Goal: Information Seeking & Learning: Find specific fact

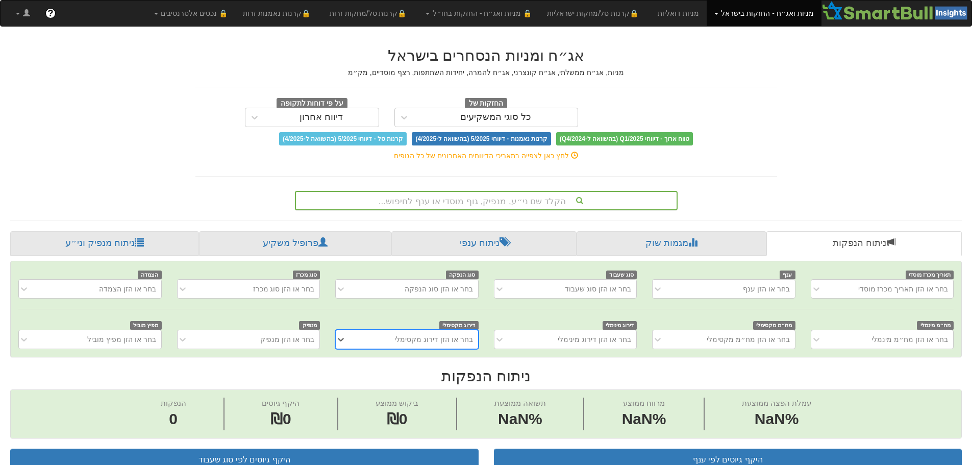
scroll to position [0, 8]
click at [507, 199] on div "הקלד שם ני״ע, מנפיק, גוף מוסדי או ענף לחיפוש..." at bounding box center [486, 200] width 381 height 17
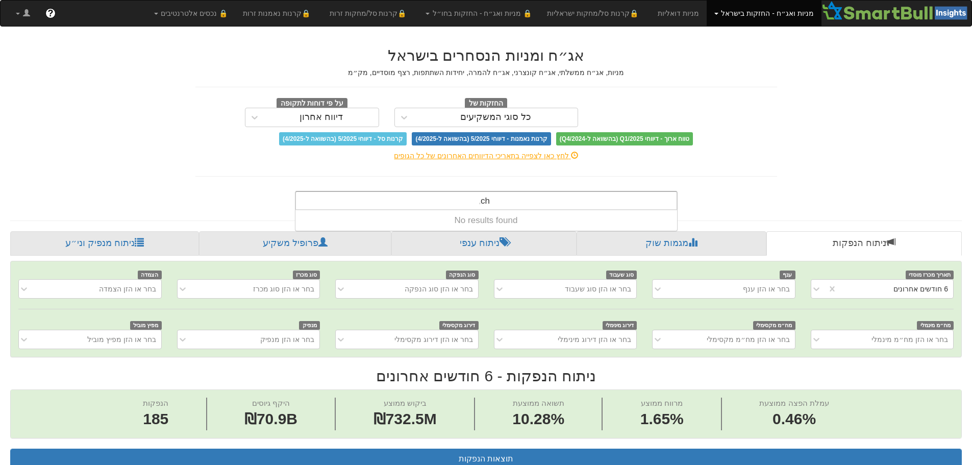
scroll to position [0, 1859]
type input "c"
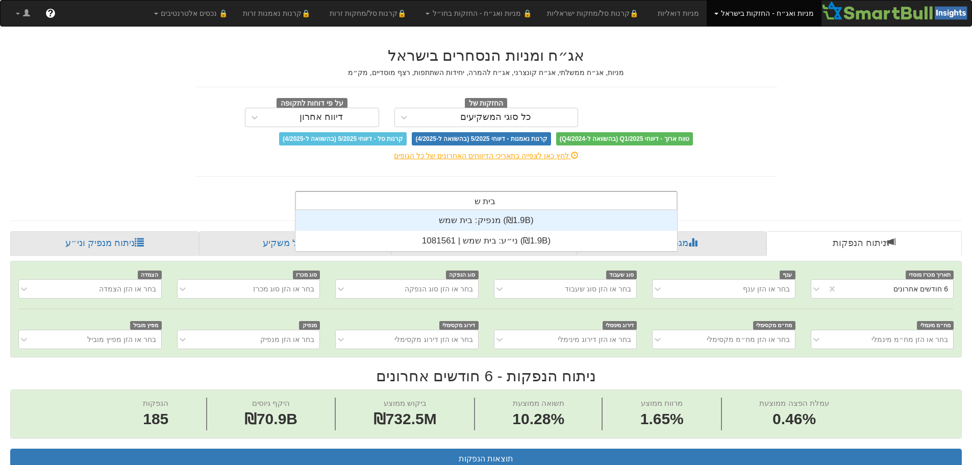
scroll to position [41, 0]
type input "בית שמש"
click at [467, 221] on div "מנפיק: ‏בית שמש ‎(₪1.9B)‎" at bounding box center [486, 220] width 382 height 20
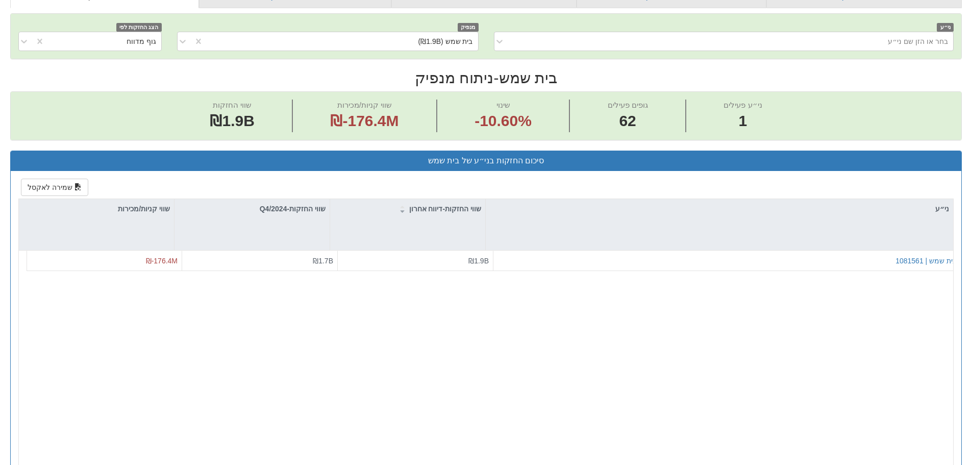
scroll to position [255, 0]
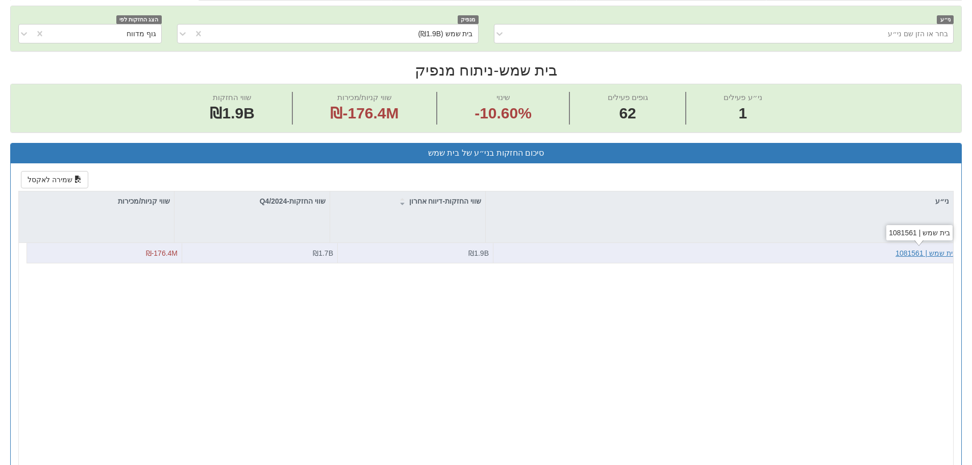
click at [927, 253] on div "בית שמש | 1081561" at bounding box center [925, 253] width 61 height 10
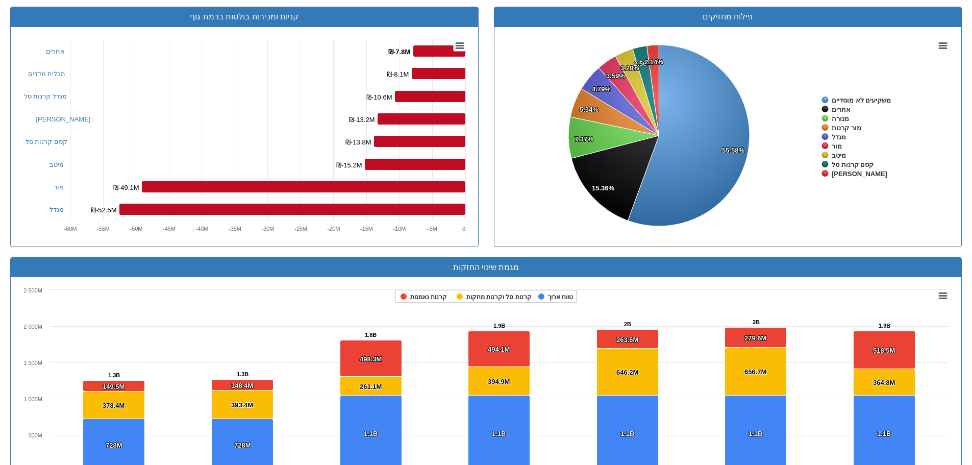
scroll to position [153, 0]
